Goal: Task Accomplishment & Management: Manage account settings

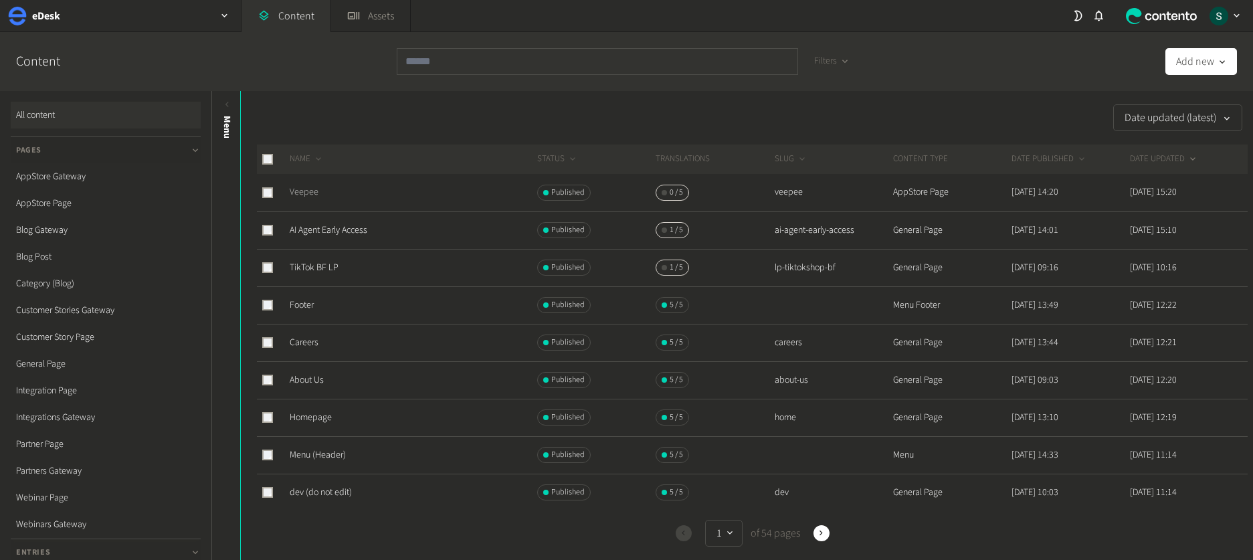
click at [312, 190] on link "Veepee" at bounding box center [304, 191] width 29 height 13
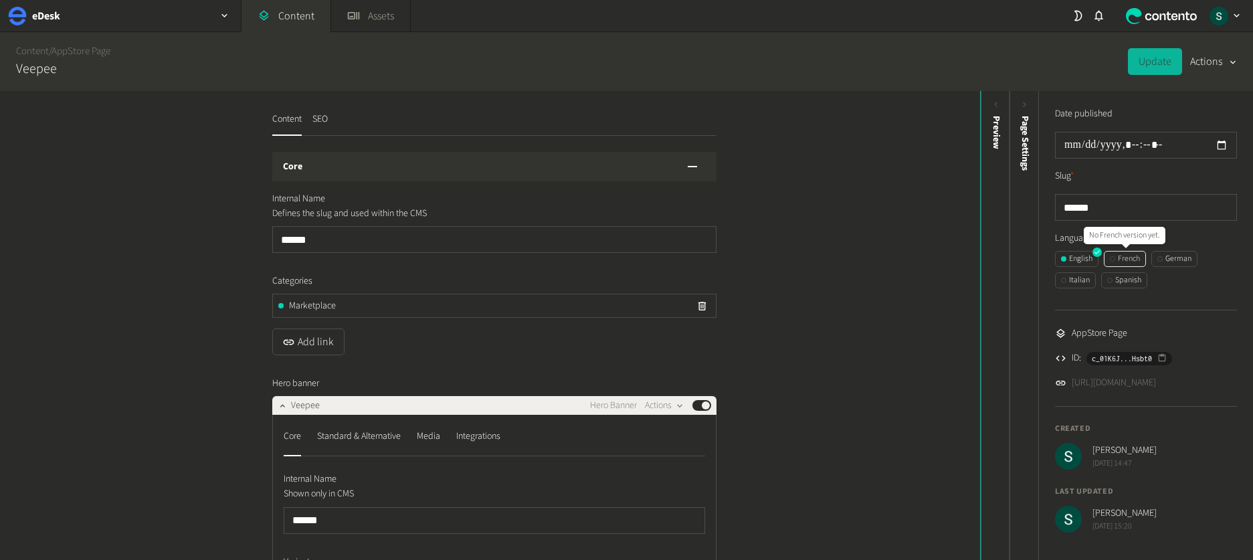
click at [1132, 260] on div "French" at bounding box center [1125, 259] width 30 height 12
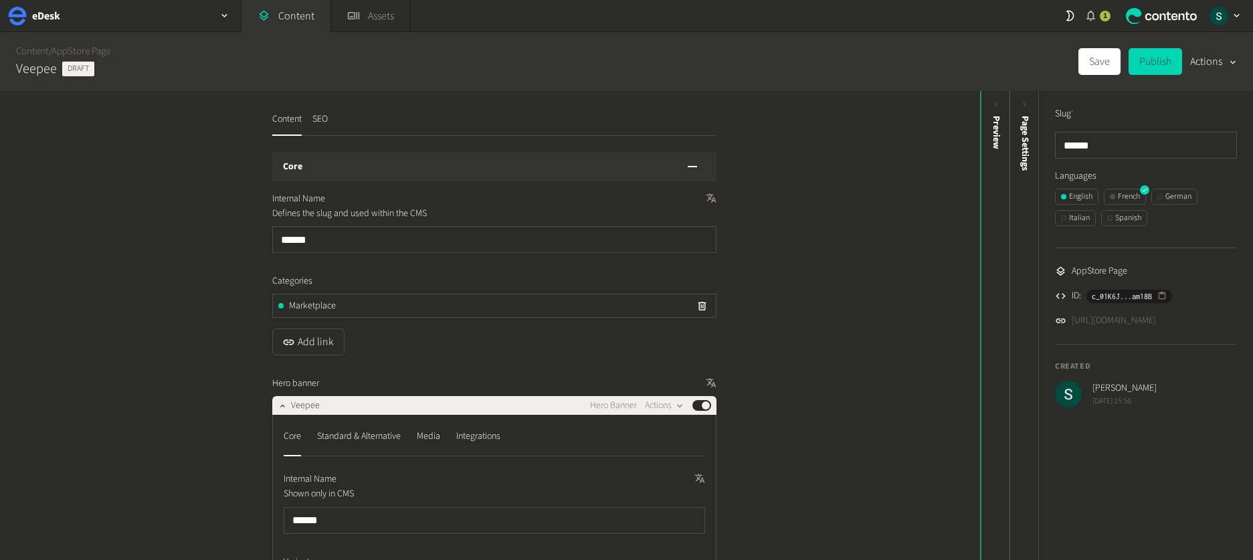
click at [1102, 16] on div "1" at bounding box center [1105, 16] width 11 height 11
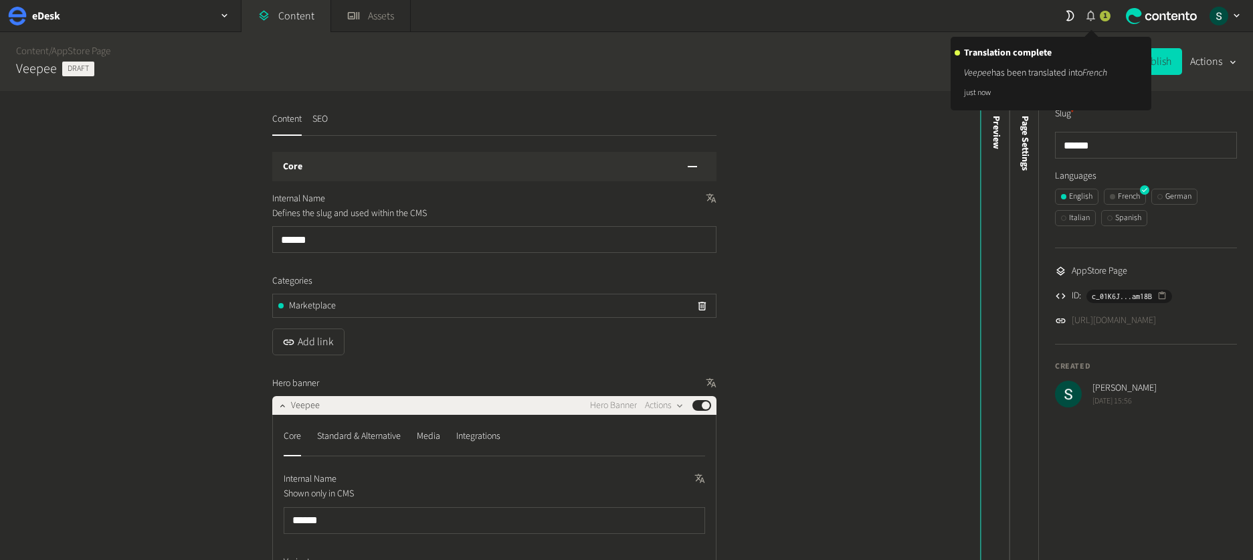
click at [1102, 16] on div "1" at bounding box center [1105, 16] width 11 height 11
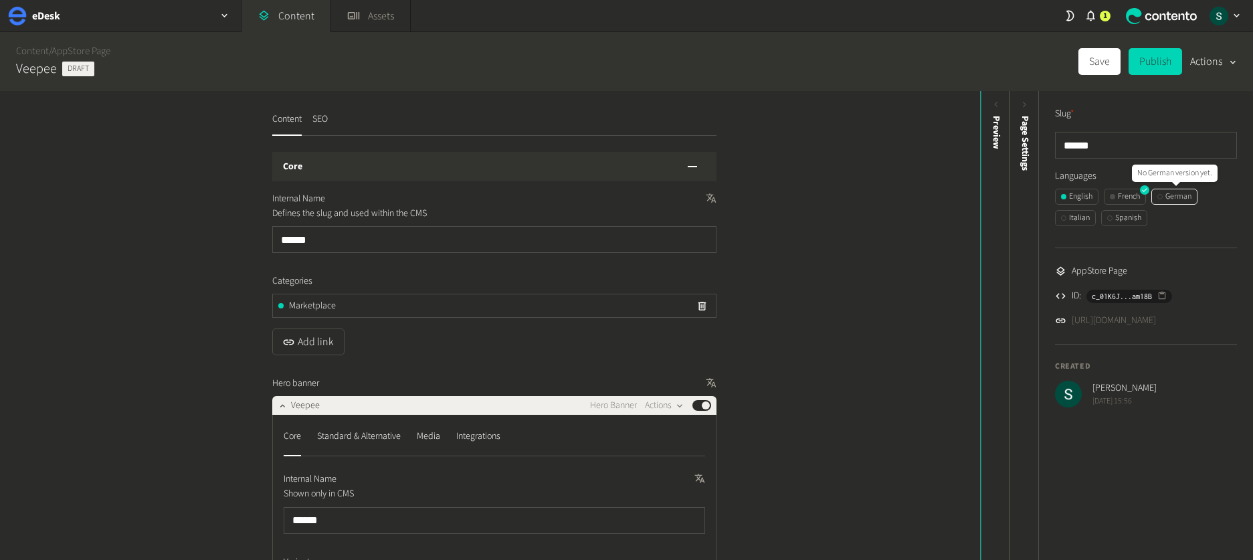
click at [1182, 197] on div "German" at bounding box center [1175, 197] width 34 height 12
click at [1126, 195] on div "French" at bounding box center [1125, 197] width 30 height 12
click at [1109, 60] on button "Save" at bounding box center [1100, 61] width 42 height 27
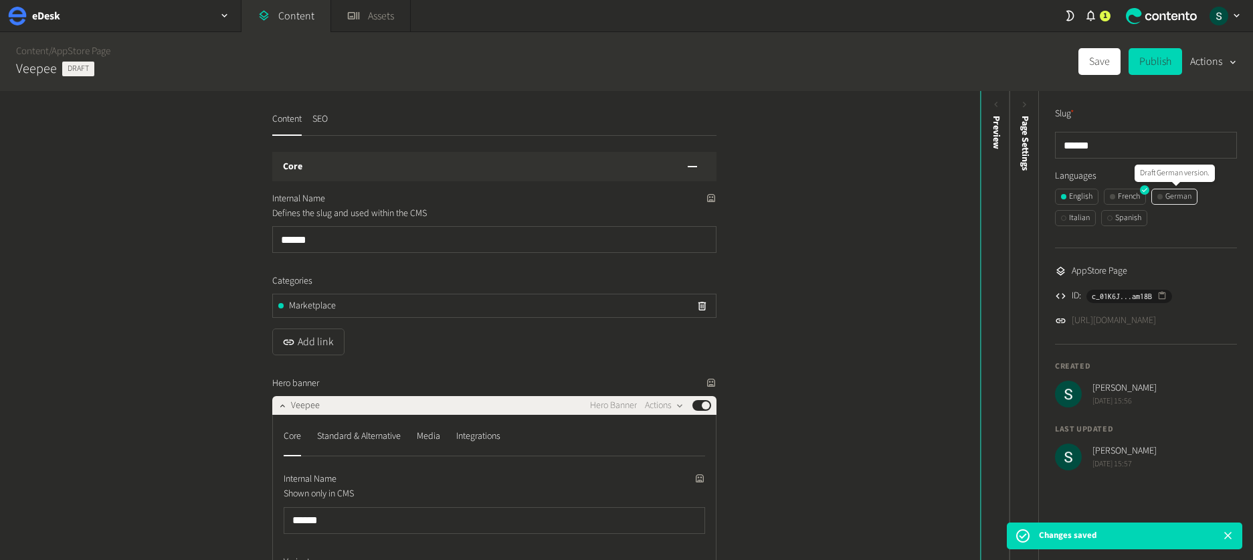
click at [1188, 195] on div "German" at bounding box center [1175, 197] width 34 height 12
click at [1131, 199] on div "French" at bounding box center [1125, 197] width 30 height 12
click at [1148, 65] on button "Publish" at bounding box center [1156, 61] width 54 height 27
click at [1188, 201] on div "German" at bounding box center [1175, 197] width 34 height 12
click at [1172, 70] on button "Publish" at bounding box center [1156, 61] width 54 height 27
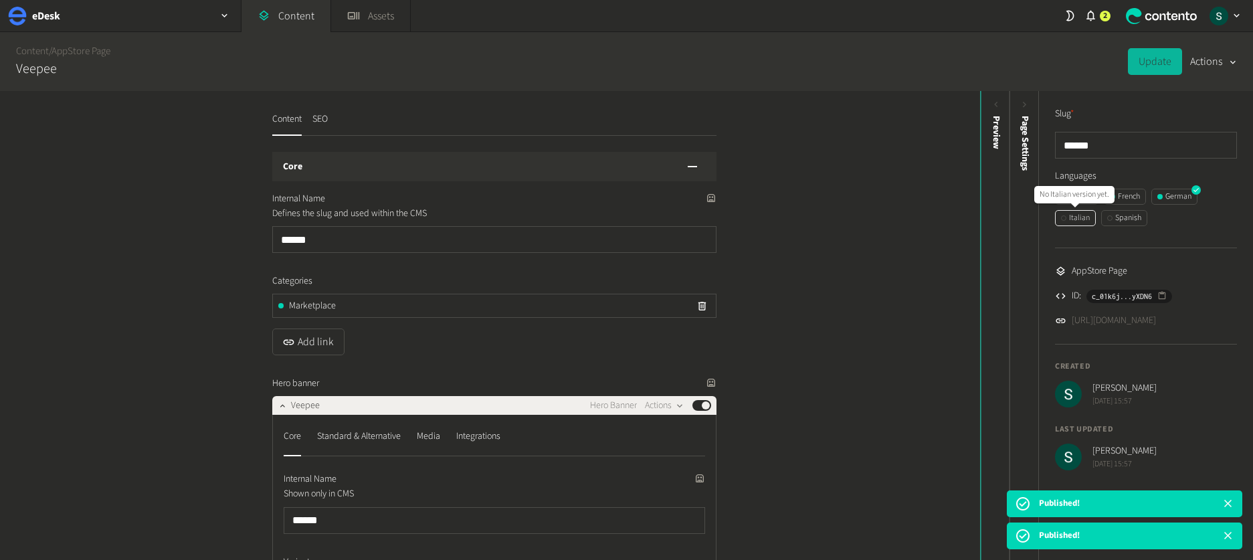
click at [1081, 218] on div "Italian" at bounding box center [1075, 218] width 29 height 12
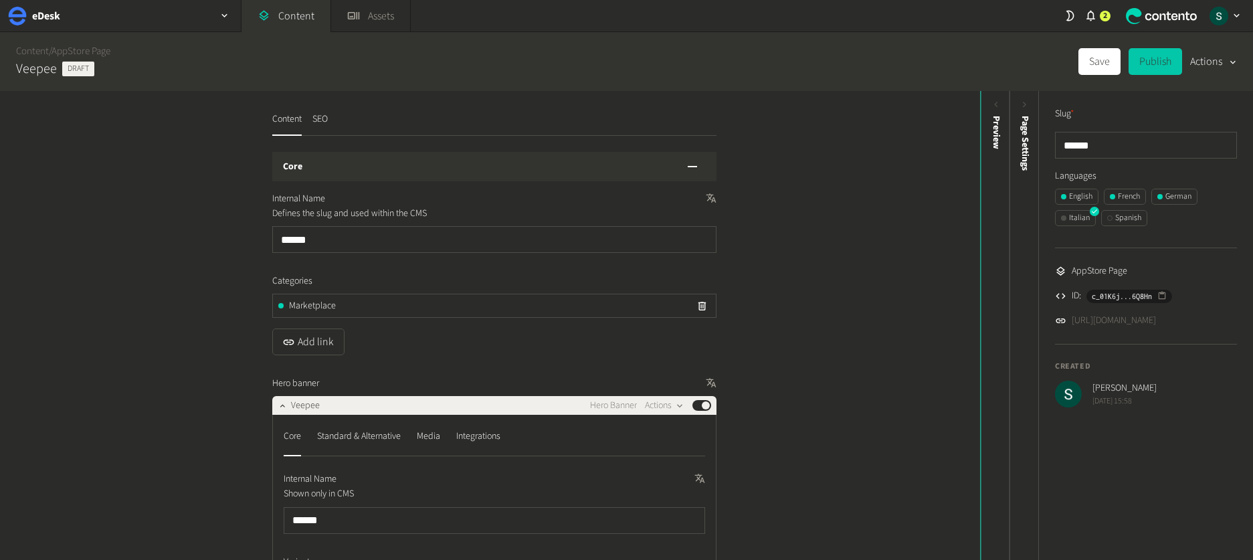
click at [1165, 60] on button "Publish" at bounding box center [1156, 61] width 54 height 27
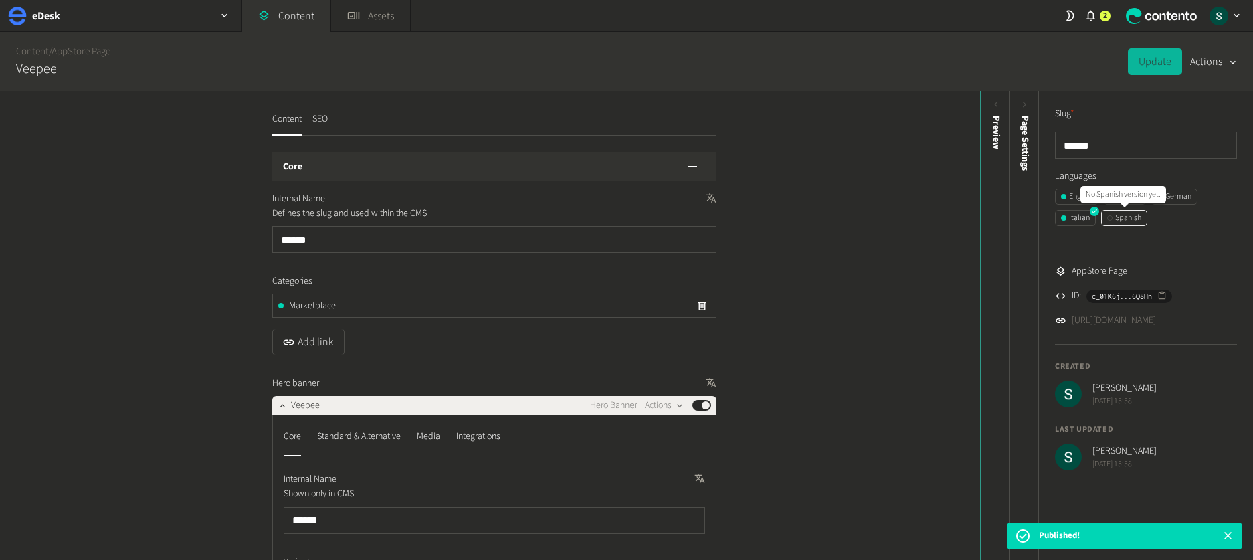
click at [1135, 221] on div "Spanish" at bounding box center [1124, 218] width 34 height 12
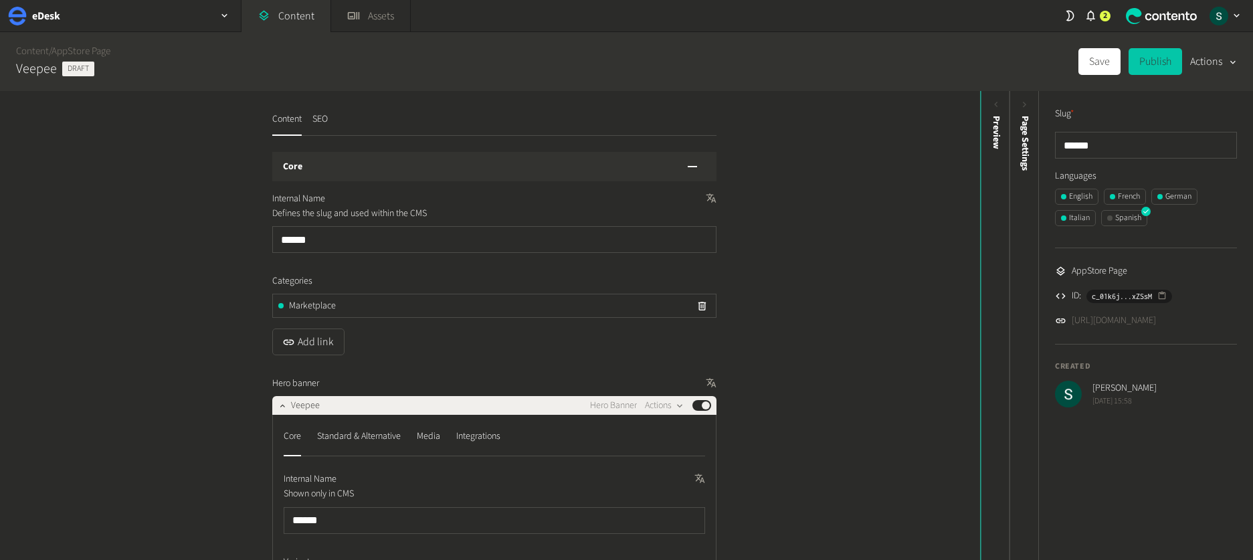
click at [1150, 61] on button "Publish" at bounding box center [1156, 61] width 54 height 27
click at [1026, 161] on span "Page Settings" at bounding box center [1025, 143] width 14 height 55
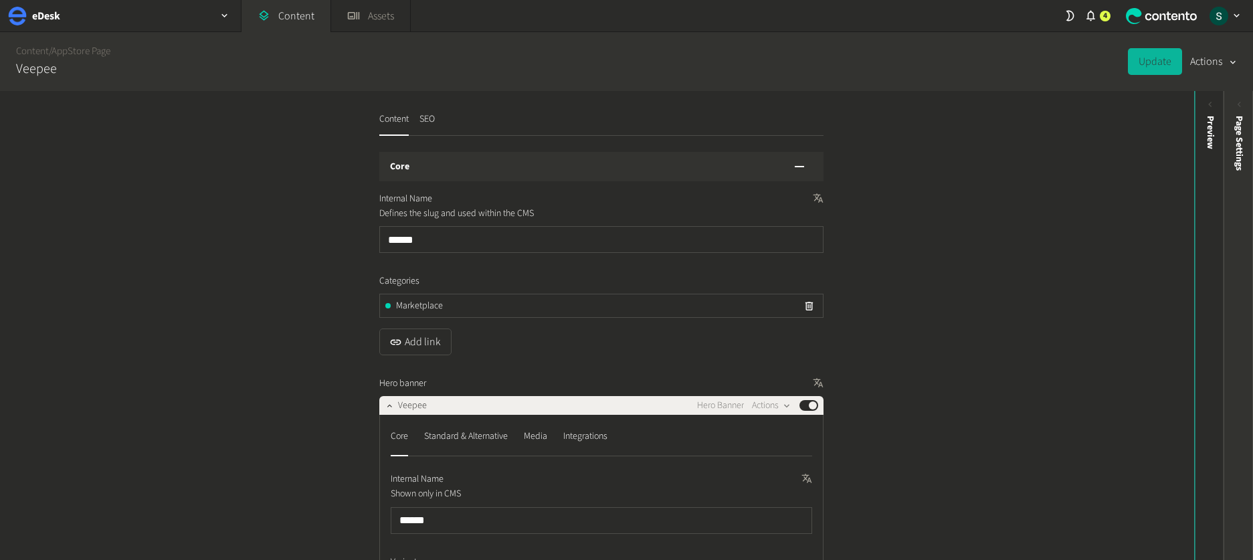
click at [1246, 183] on div "Page Settings" at bounding box center [1238, 219] width 29 height 241
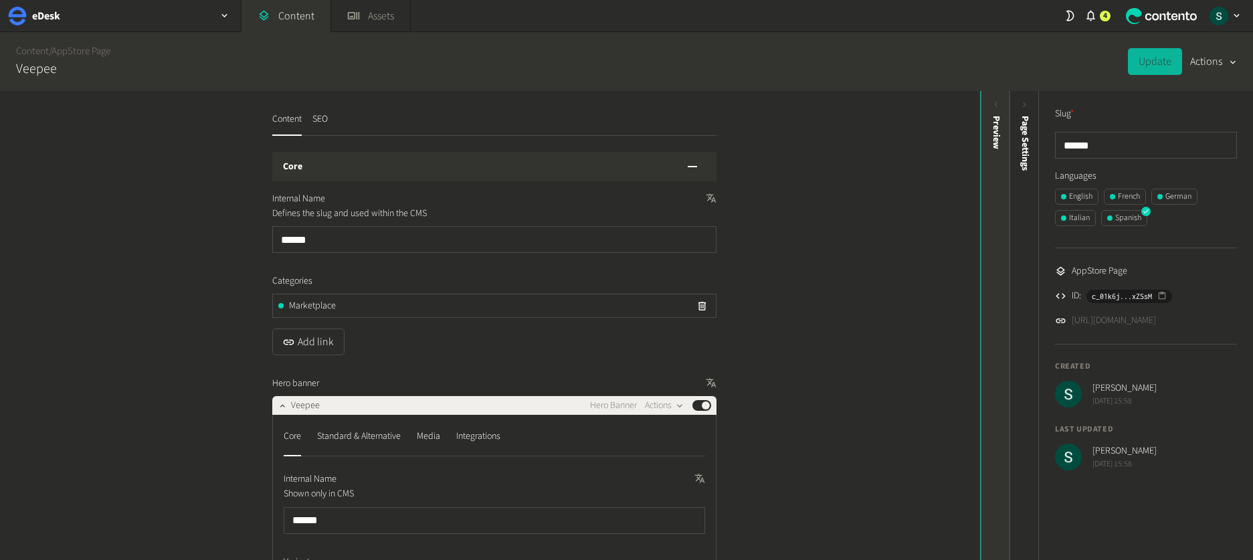
click at [1004, 187] on div "Preview" at bounding box center [995, 219] width 29 height 241
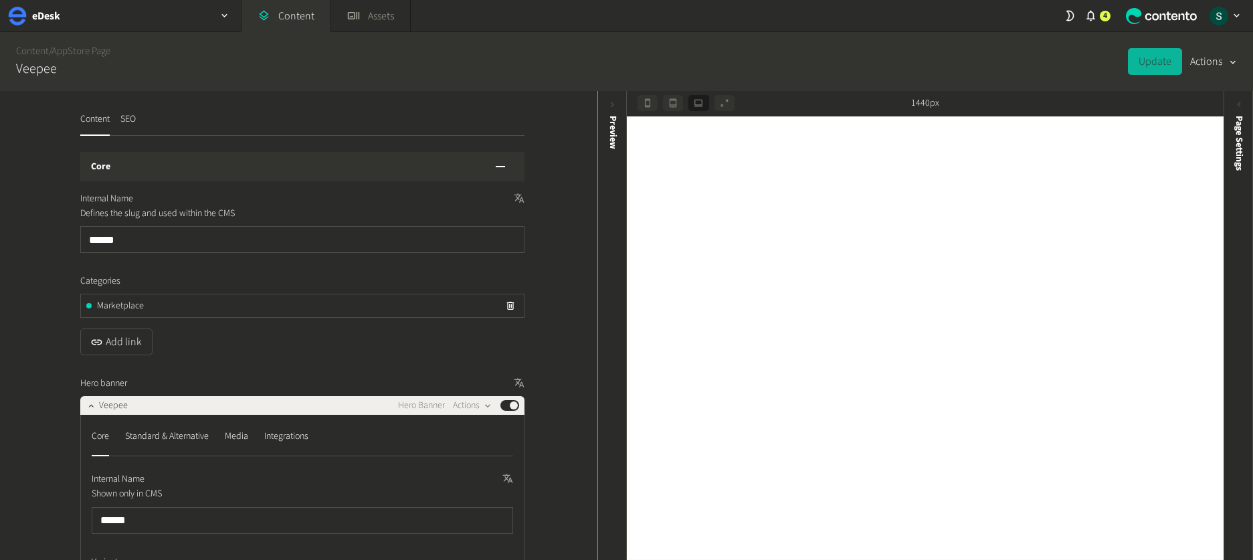
drag, startPoint x: 120, startPoint y: 112, endPoint x: 134, endPoint y: 130, distance: 22.8
click at [120, 112] on button "SEO" at bounding box center [127, 123] width 15 height 23
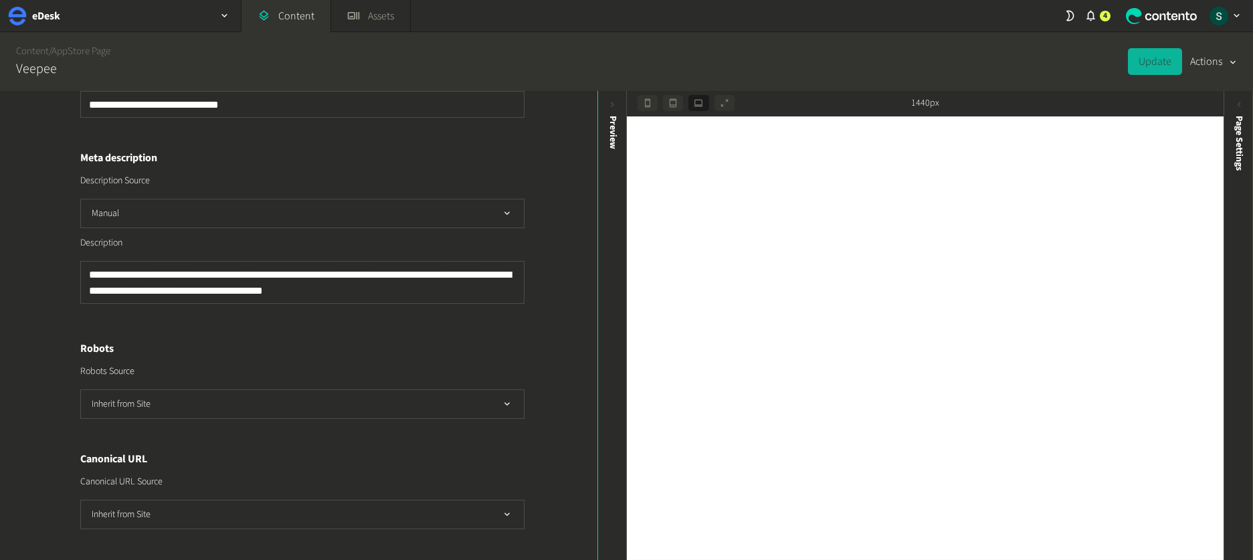
scroll to position [377, 0]
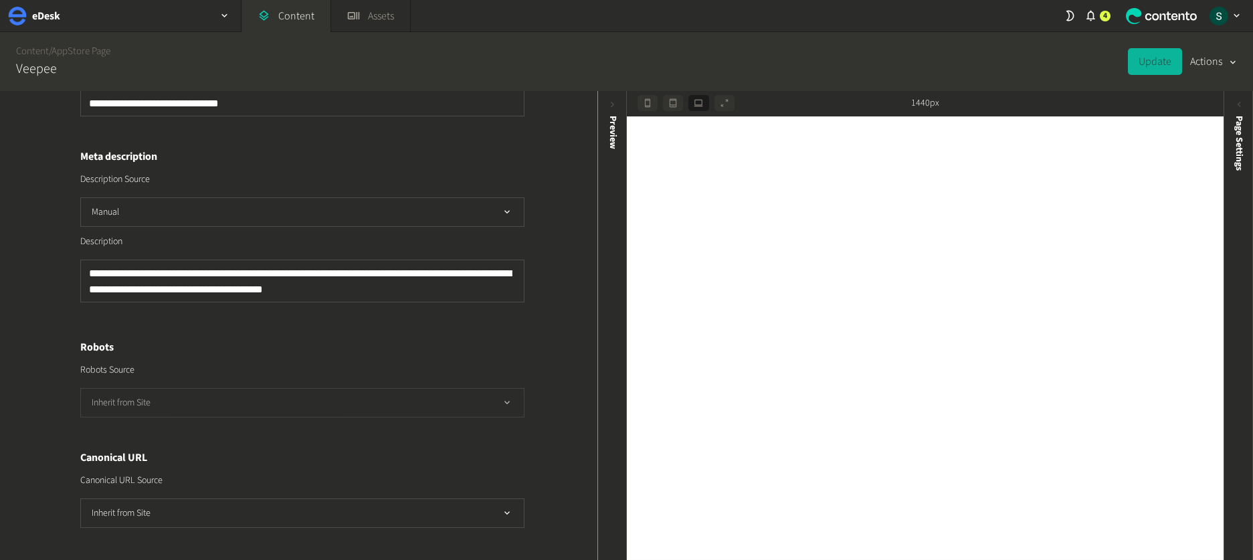
click at [164, 397] on button "Inherit from Site" at bounding box center [302, 402] width 444 height 29
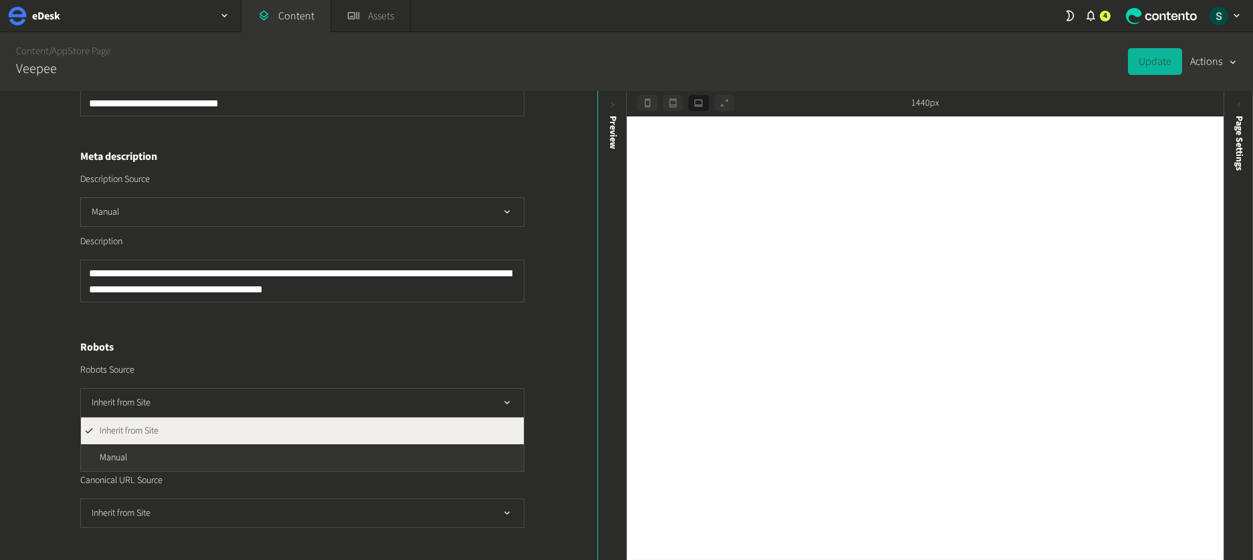
click at [173, 365] on div "Robots Source" at bounding box center [302, 370] width 444 height 14
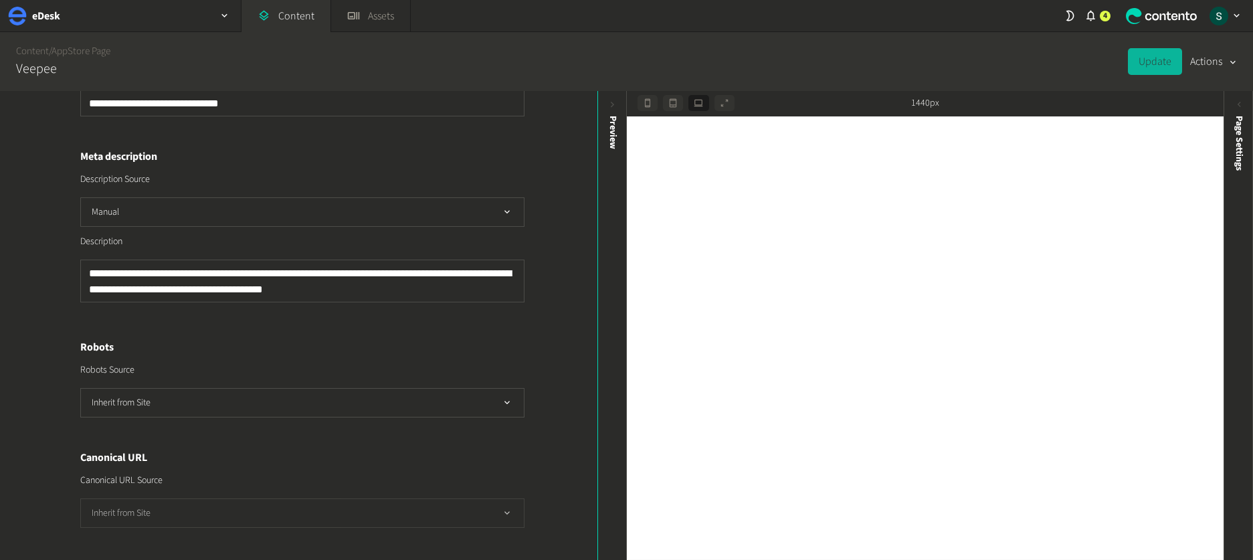
click at [192, 515] on button "Inherit from Site" at bounding box center [302, 512] width 444 height 29
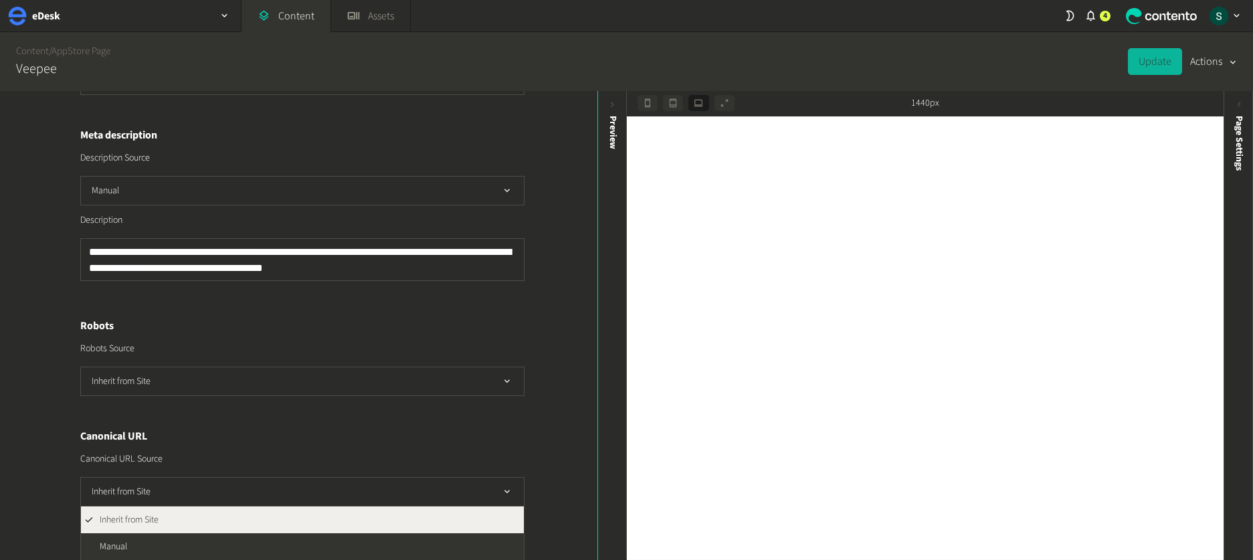
scroll to position [399, 0]
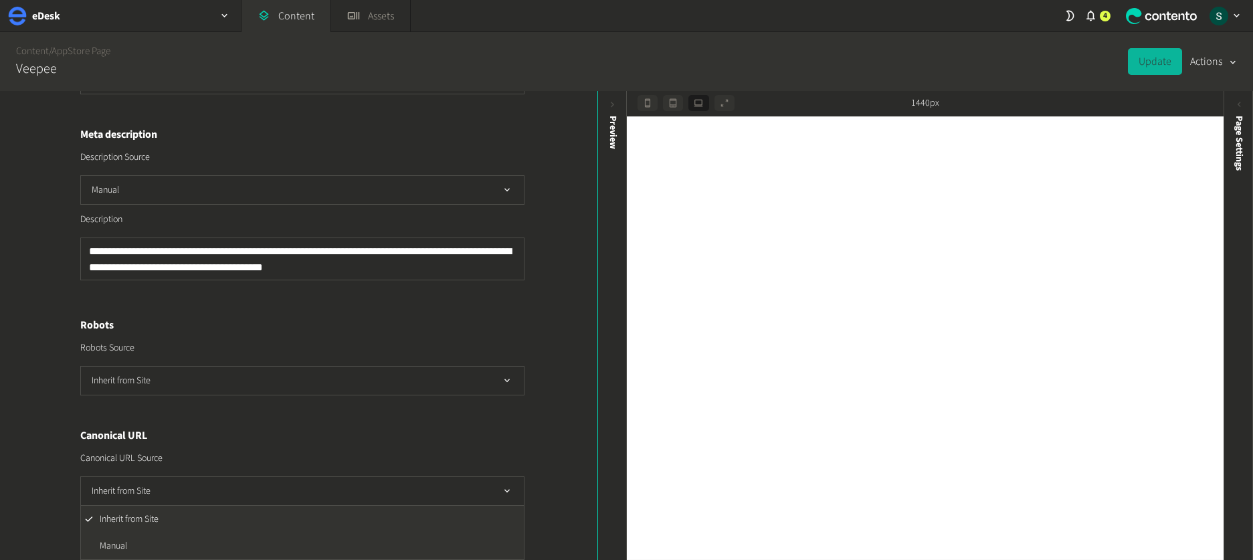
click at [232, 416] on div "**********" at bounding box center [302, 149] width 444 height 714
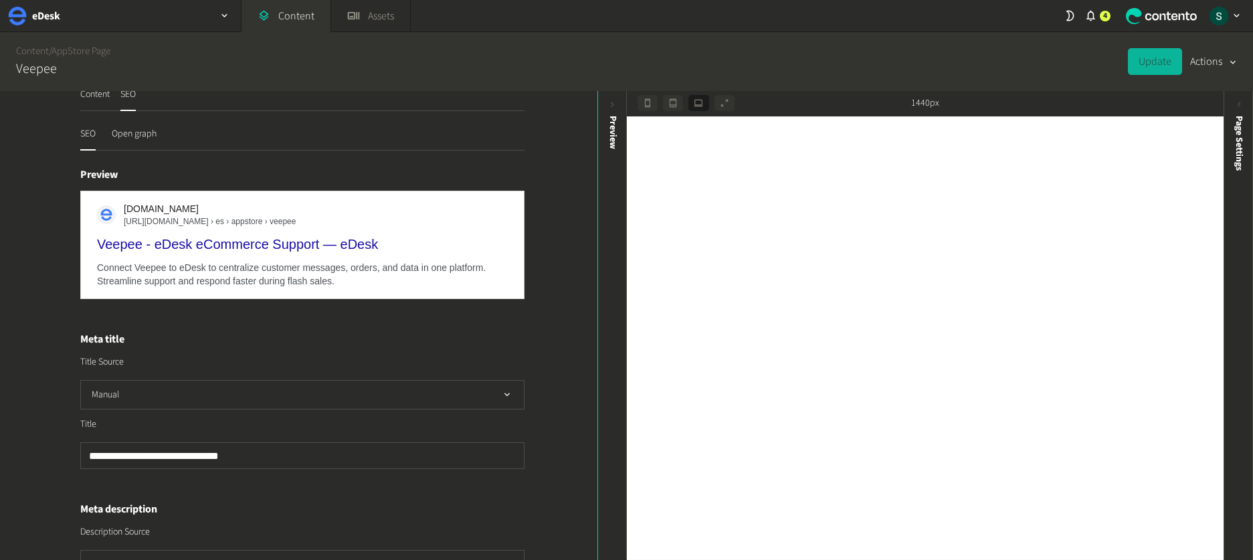
scroll to position [0, 0]
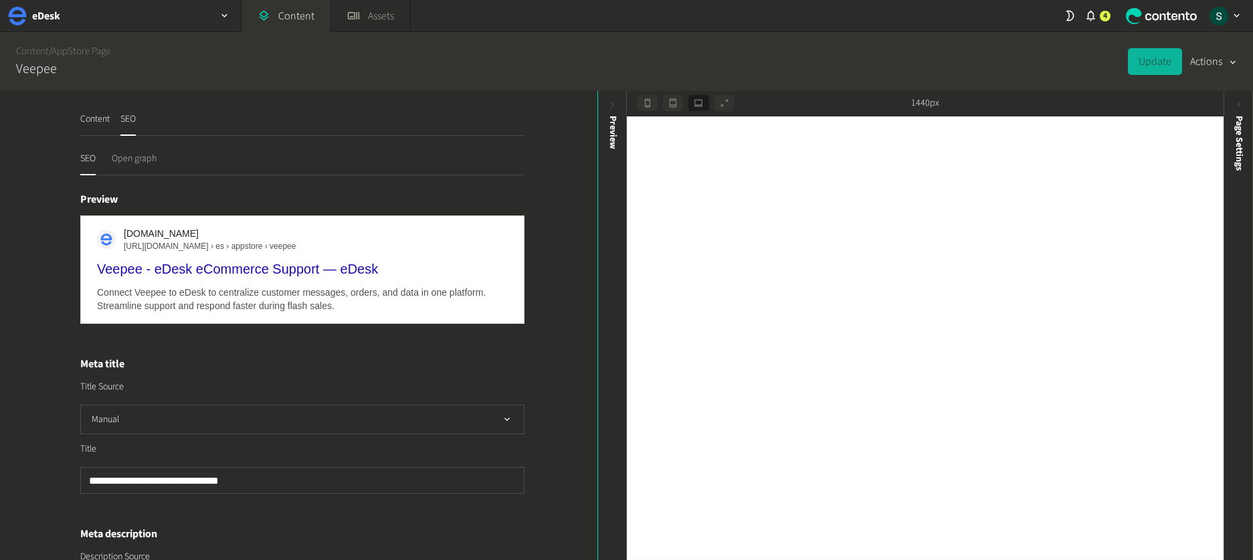
click at [118, 155] on button "Open graph" at bounding box center [134, 163] width 45 height 23
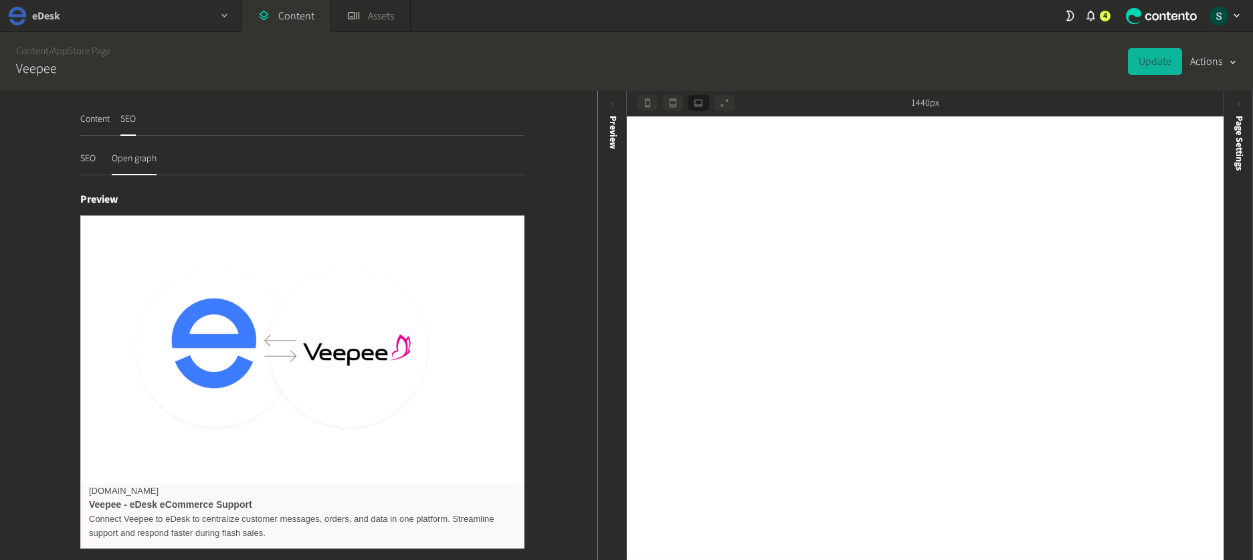
click at [68, 19] on div "eDesk" at bounding box center [120, 15] width 241 height 31
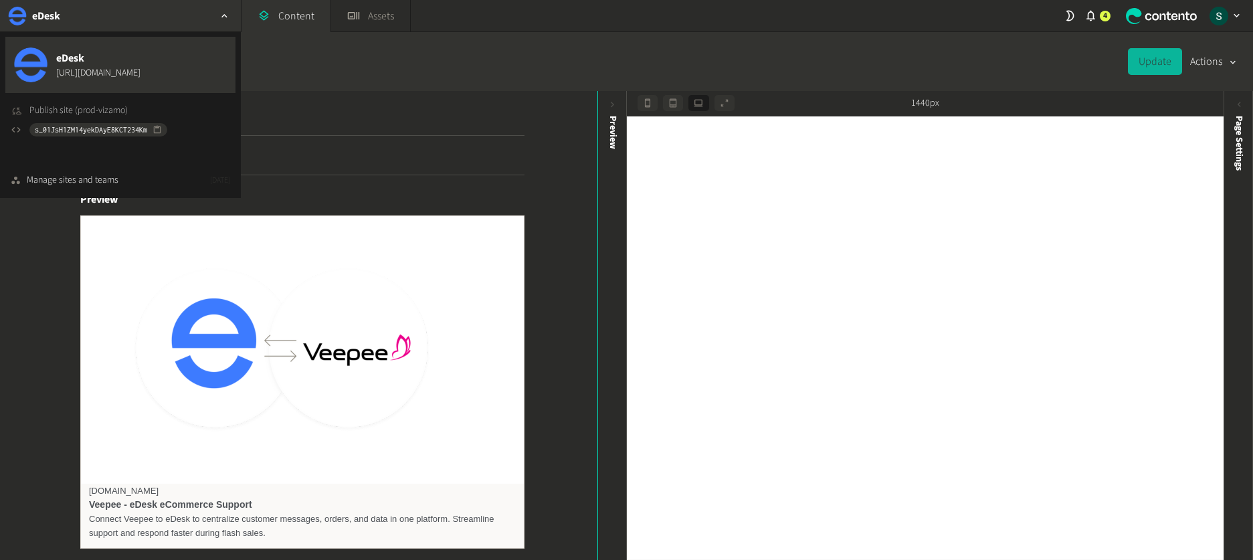
click at [114, 107] on span "Publish site (prod-vizamo)" at bounding box center [78, 111] width 98 height 14
click at [294, 78] on div "Content / AppStore Page Veepee Update Actions" at bounding box center [626, 61] width 1253 height 59
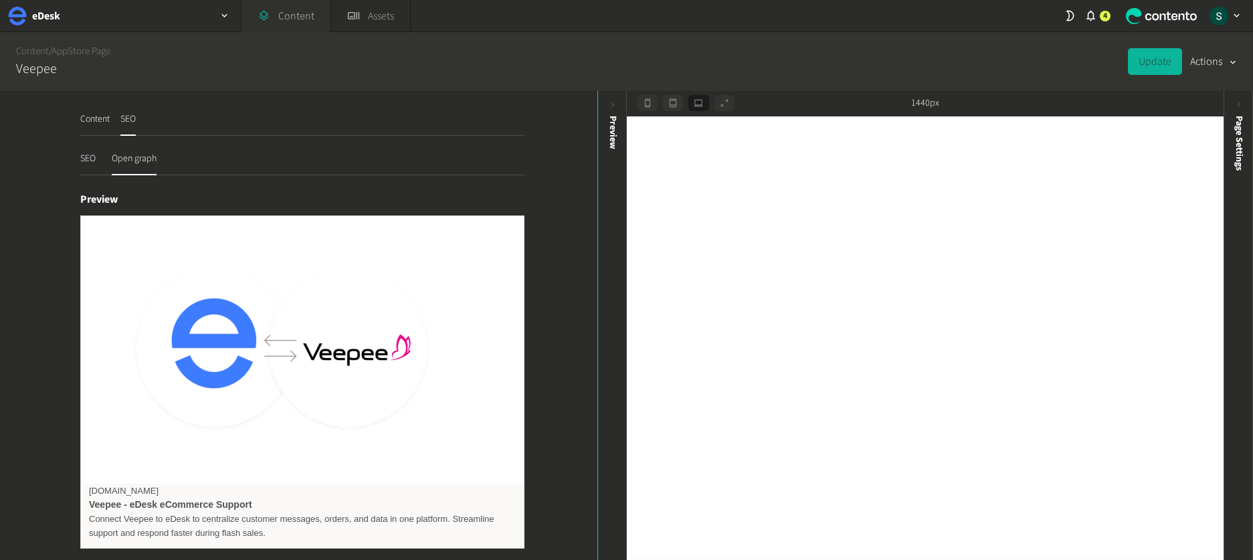
click at [292, 18] on link "Content" at bounding box center [286, 16] width 89 height 32
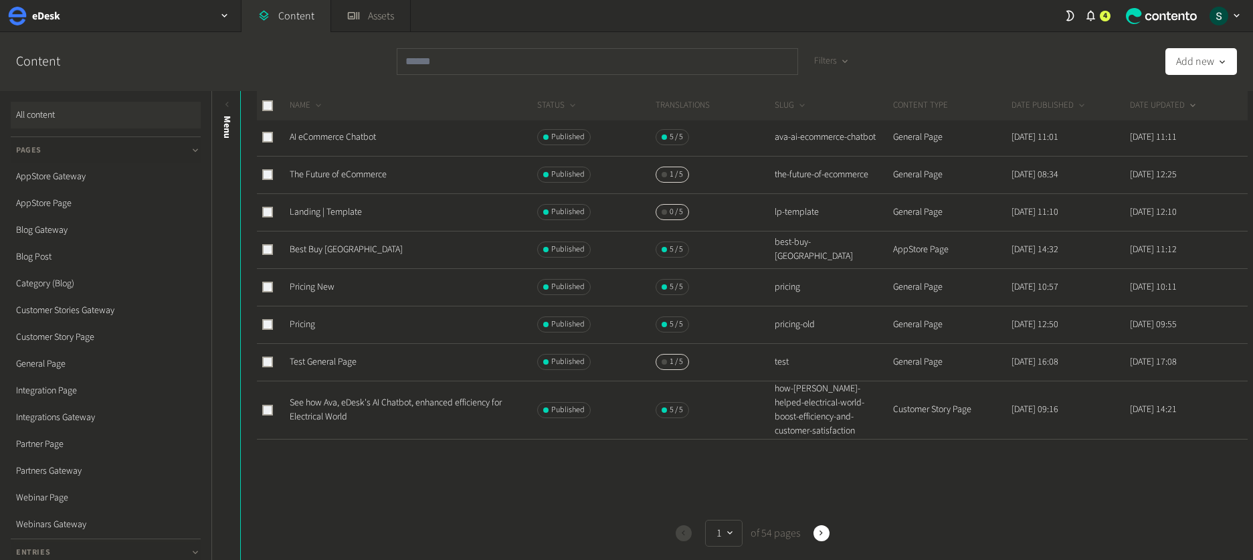
scroll to position [523, 0]
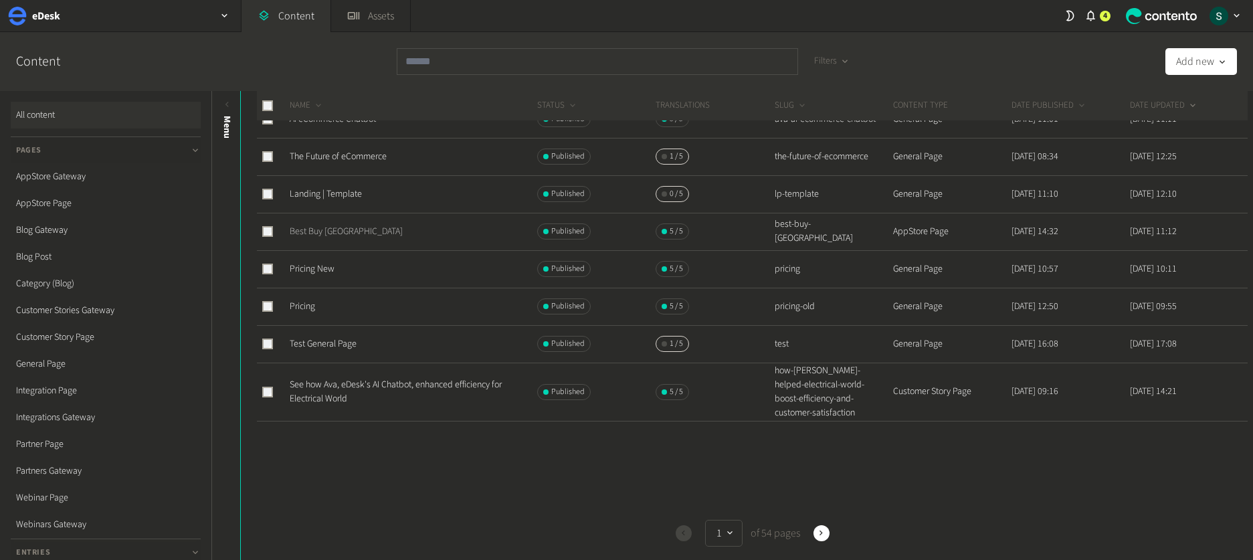
click at [324, 232] on link "Best Buy [GEOGRAPHIC_DATA]" at bounding box center [346, 231] width 113 height 13
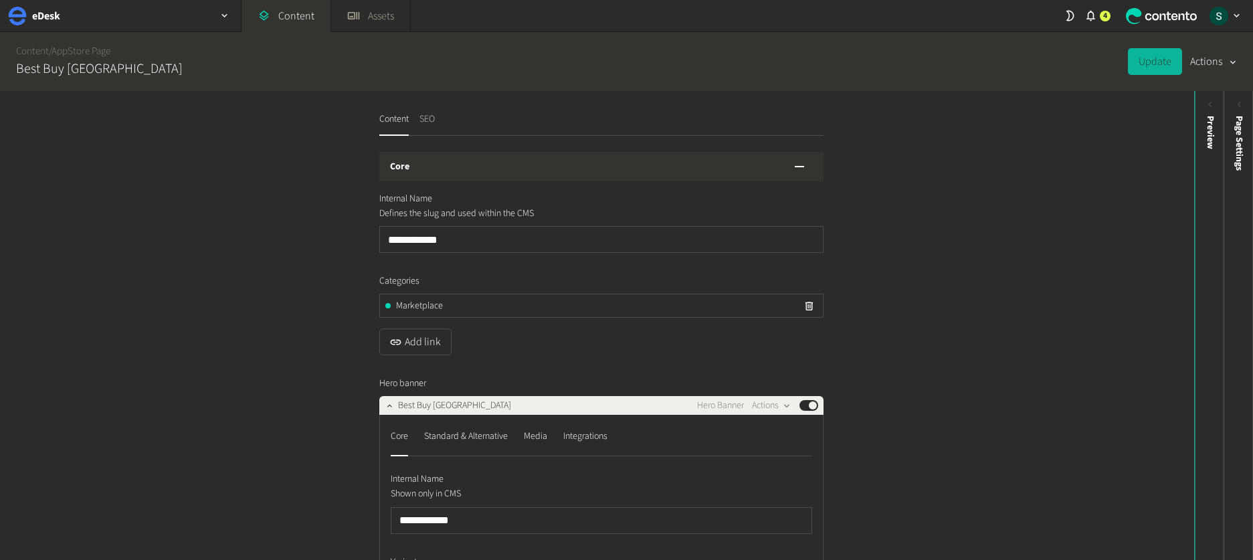
click at [420, 116] on button "SEO" at bounding box center [427, 123] width 15 height 23
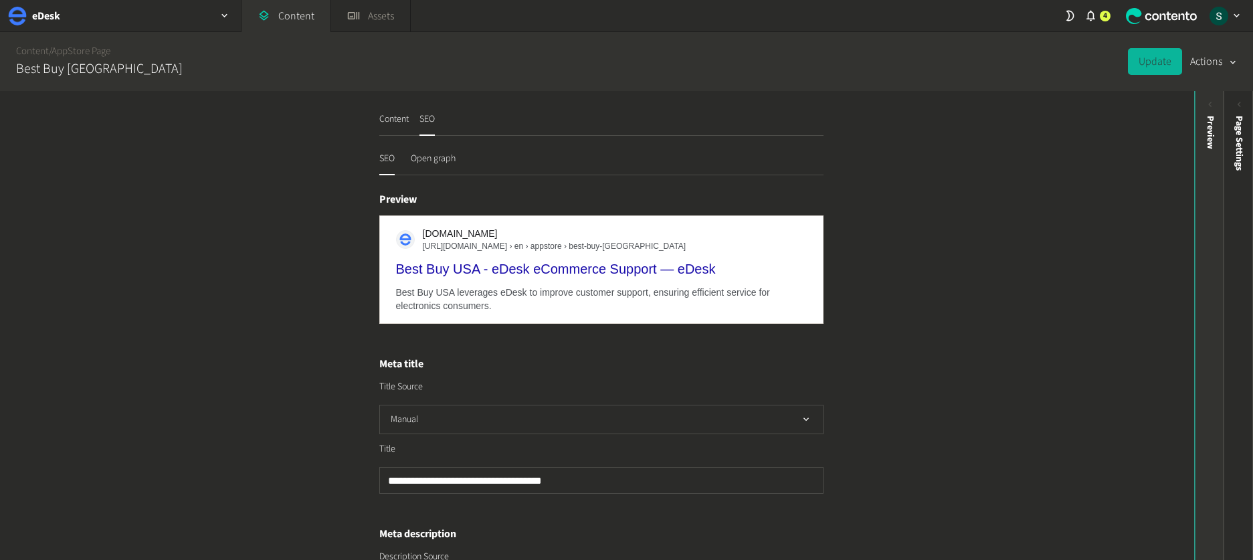
click at [1206, 171] on div "Preview" at bounding box center [1209, 219] width 29 height 241
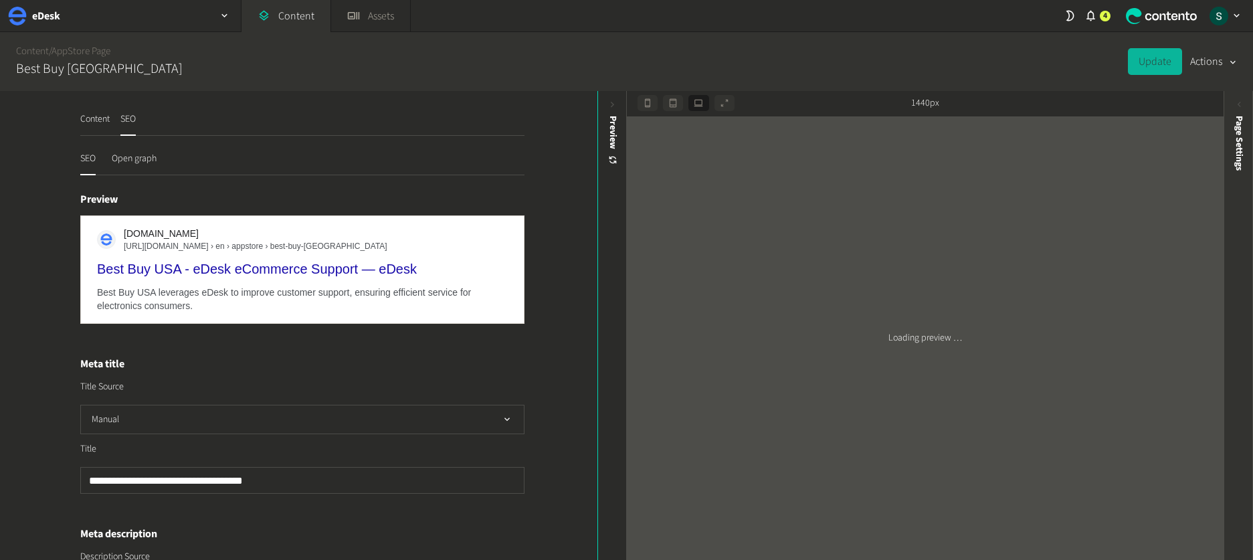
click at [1233, 165] on span "Page Settings" at bounding box center [1239, 143] width 14 height 55
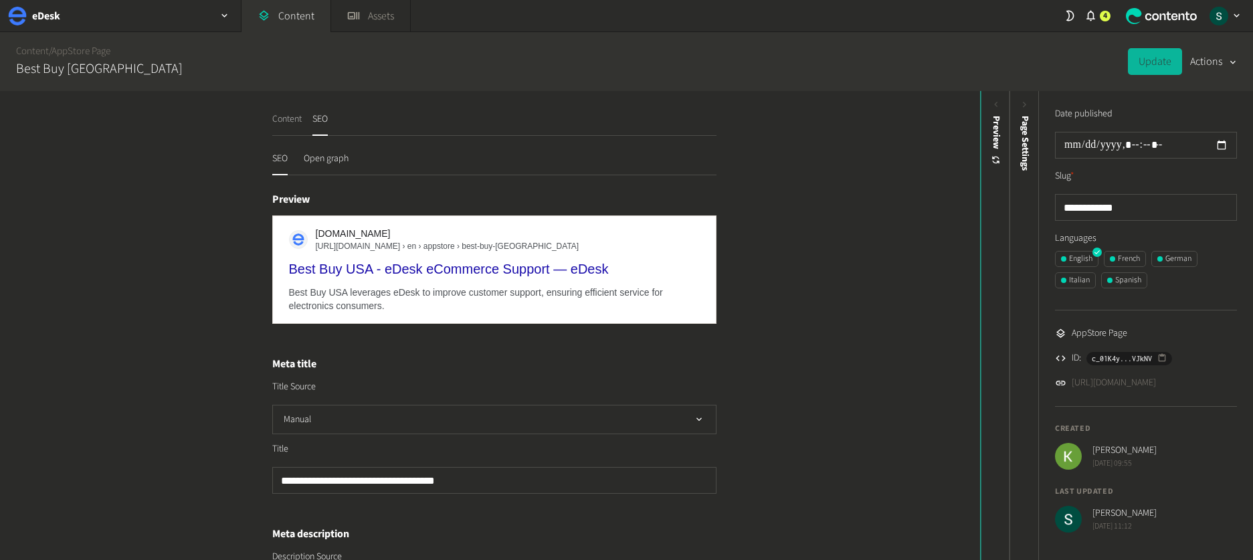
click at [292, 120] on button "Content" at bounding box center [286, 123] width 29 height 23
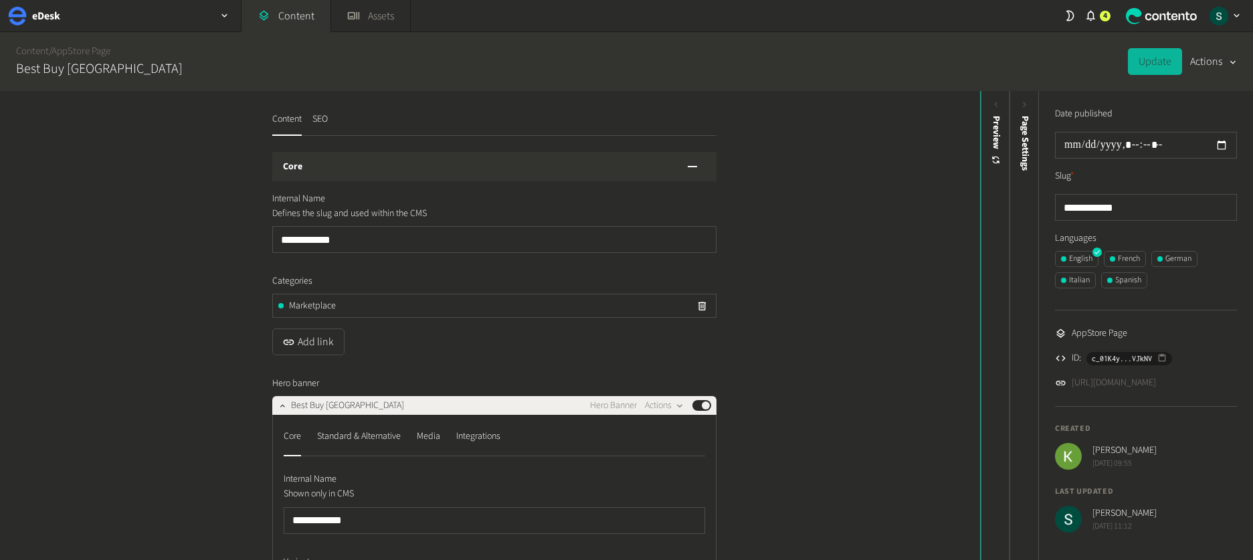
click at [327, 118] on nav "Content SEO" at bounding box center [494, 123] width 444 height 23
click at [323, 123] on button "SEO" at bounding box center [319, 123] width 15 height 23
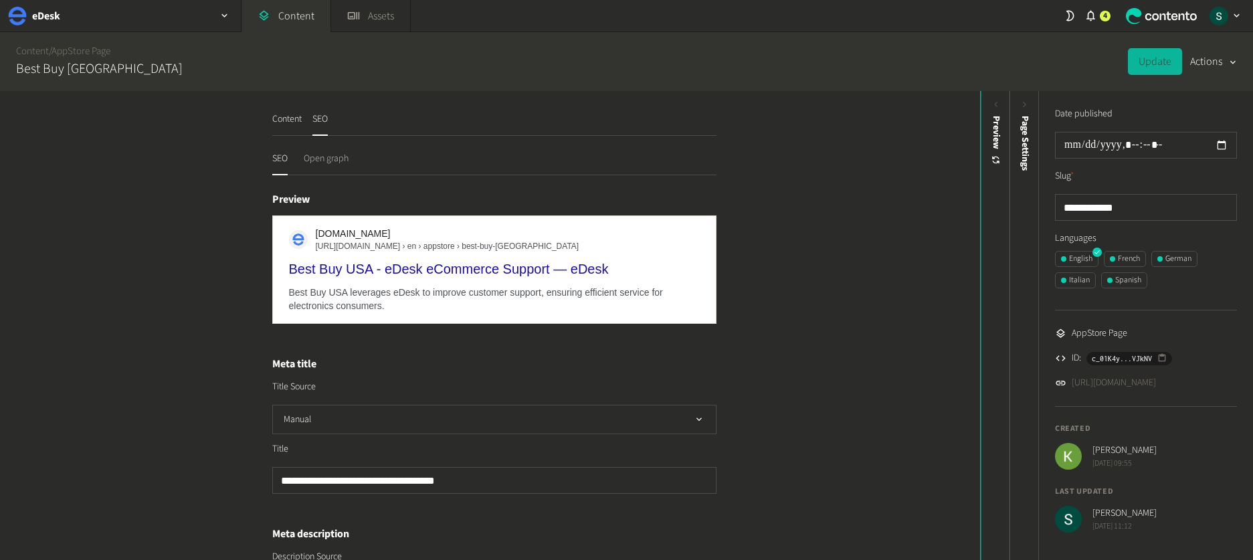
drag, startPoint x: 314, startPoint y: 151, endPoint x: 316, endPoint y: 160, distance: 8.9
click at [314, 152] on button "Open graph" at bounding box center [326, 163] width 45 height 23
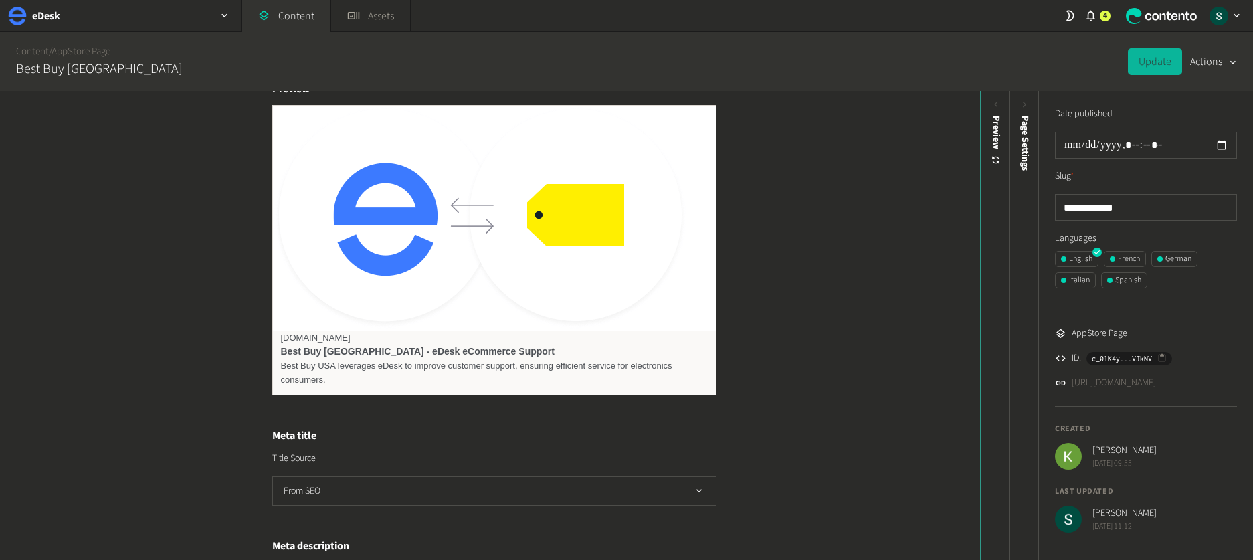
scroll to position [380, 0]
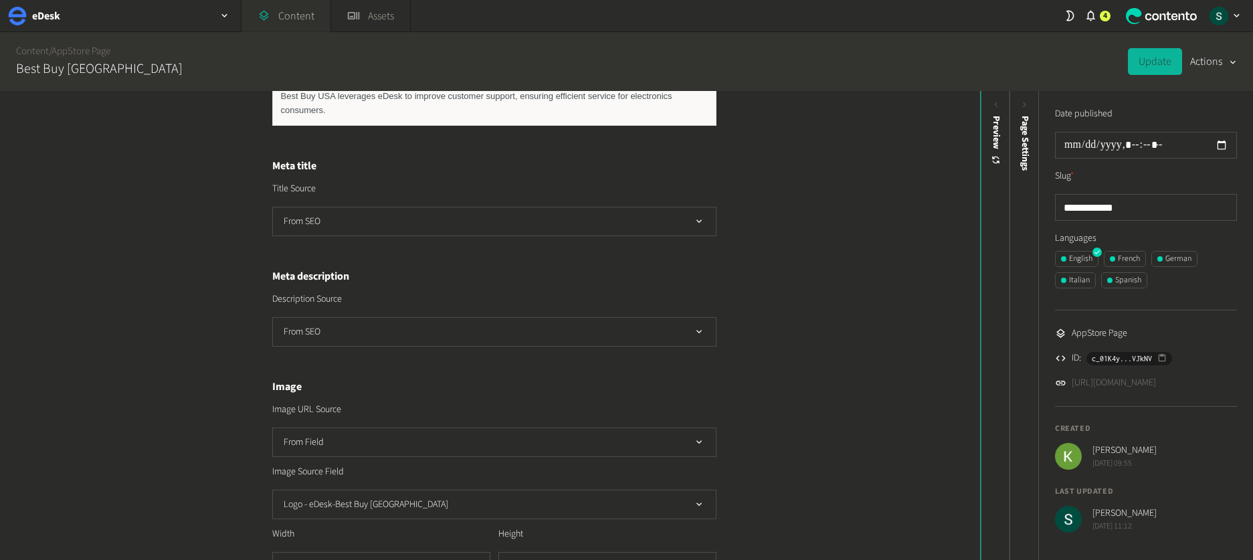
click at [283, 17] on link "Content" at bounding box center [286, 16] width 89 height 32
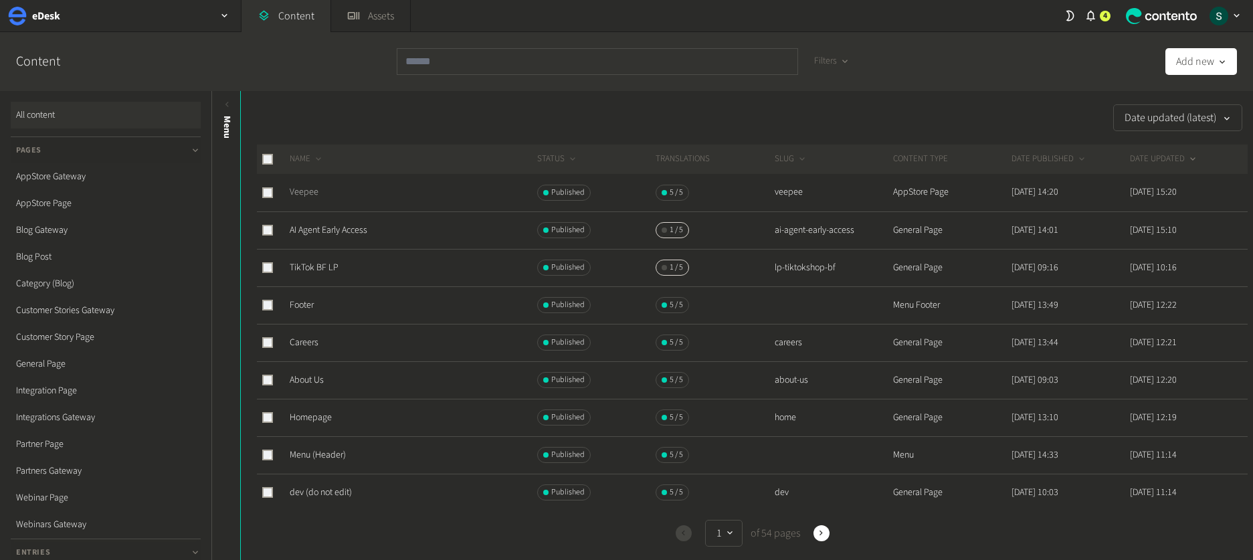
click at [313, 194] on link "Veepee" at bounding box center [304, 191] width 29 height 13
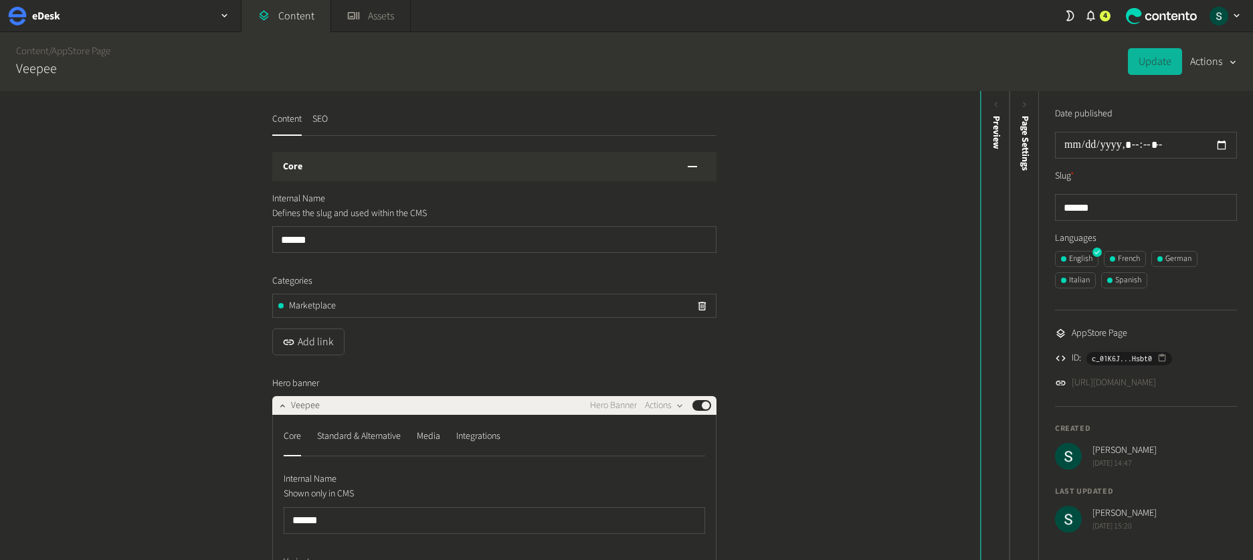
click at [306, 122] on div "Content SEO" at bounding box center [300, 123] width 56 height 23
click at [317, 124] on button "SEO" at bounding box center [319, 123] width 15 height 23
